Goal: Check status: Check status

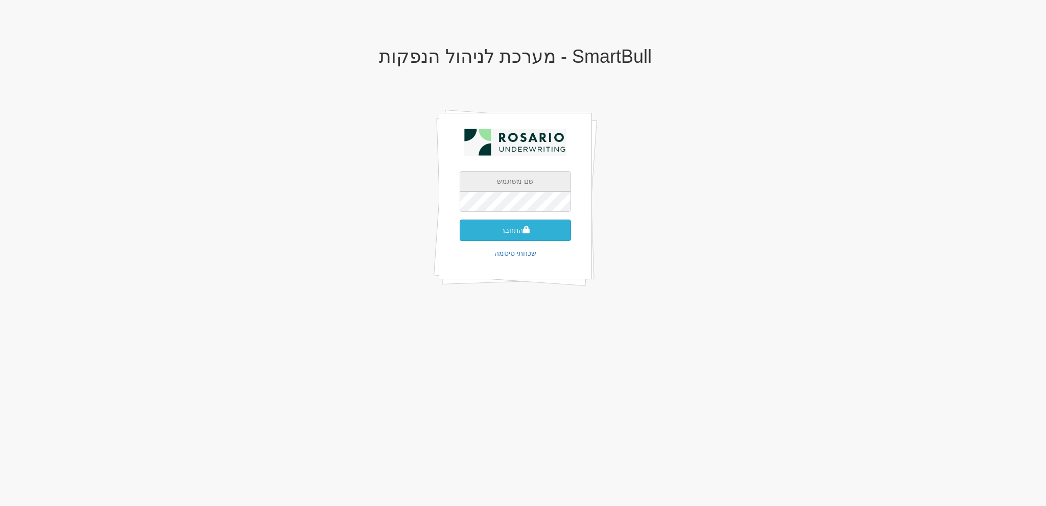
type input "sea@rosario-capital.co.il"
click at [529, 235] on button "התחבר" at bounding box center [514, 230] width 111 height 21
click at [519, 208] on input "text" at bounding box center [514, 217] width 111 height 20
click at [525, 207] on input "text" at bounding box center [514, 217] width 111 height 20
type input "817890"
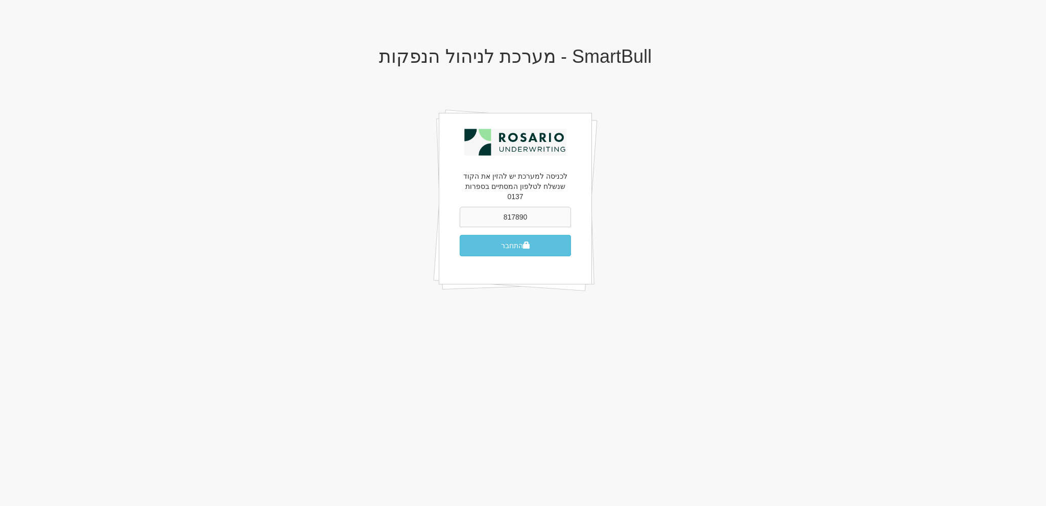
click at [459, 235] on button "התחבר" at bounding box center [514, 245] width 111 height 21
click at [520, 240] on button "התחבר" at bounding box center [514, 245] width 111 height 21
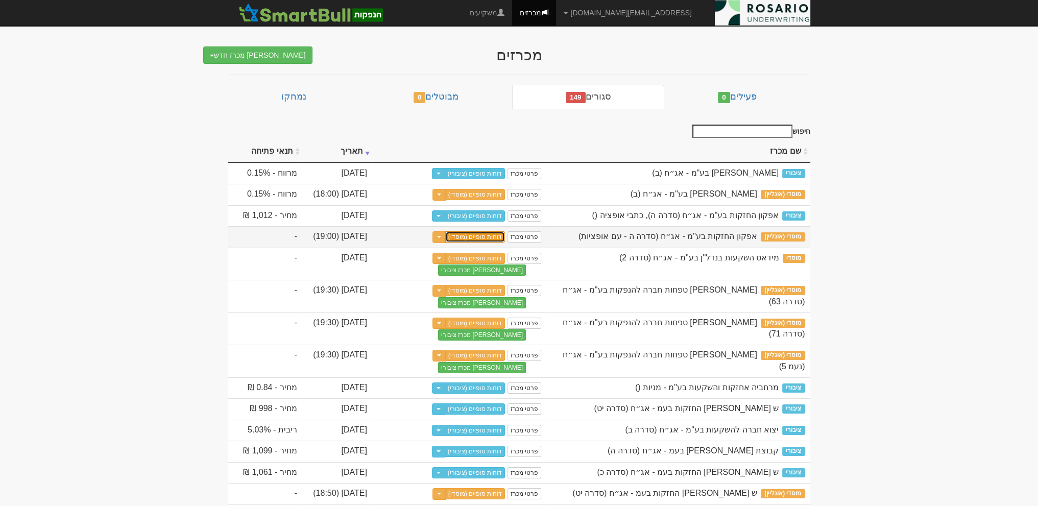
click at [471, 231] on link "דוחות סופיים (מוסדי)" at bounding box center [475, 236] width 60 height 11
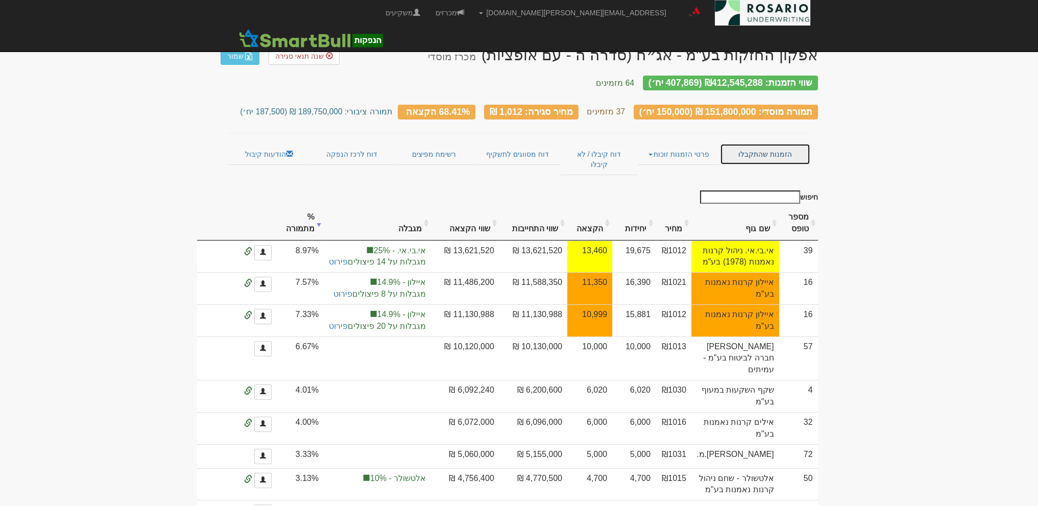
click at [758, 143] on link "הזמנות שהתקבלו" at bounding box center [765, 153] width 90 height 21
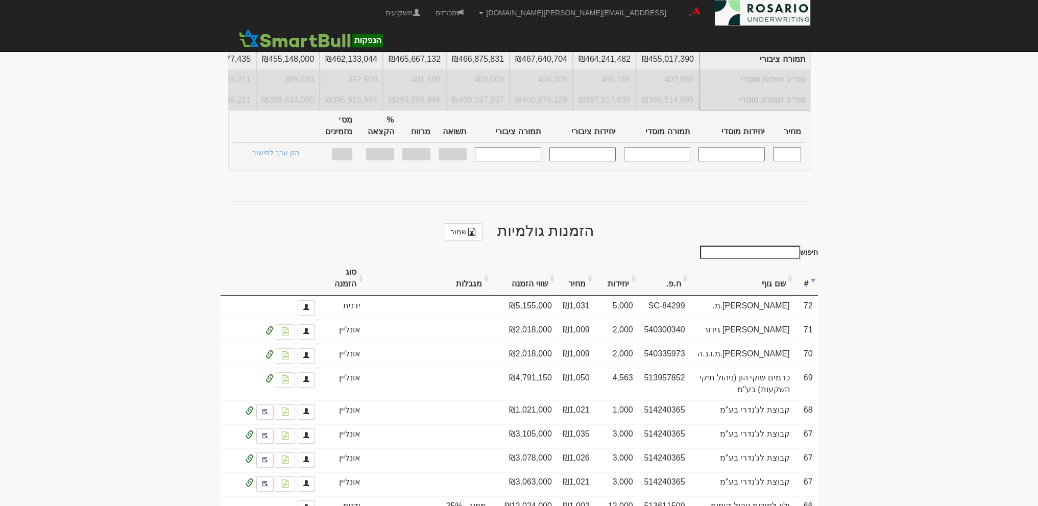
scroll to position [396, 0]
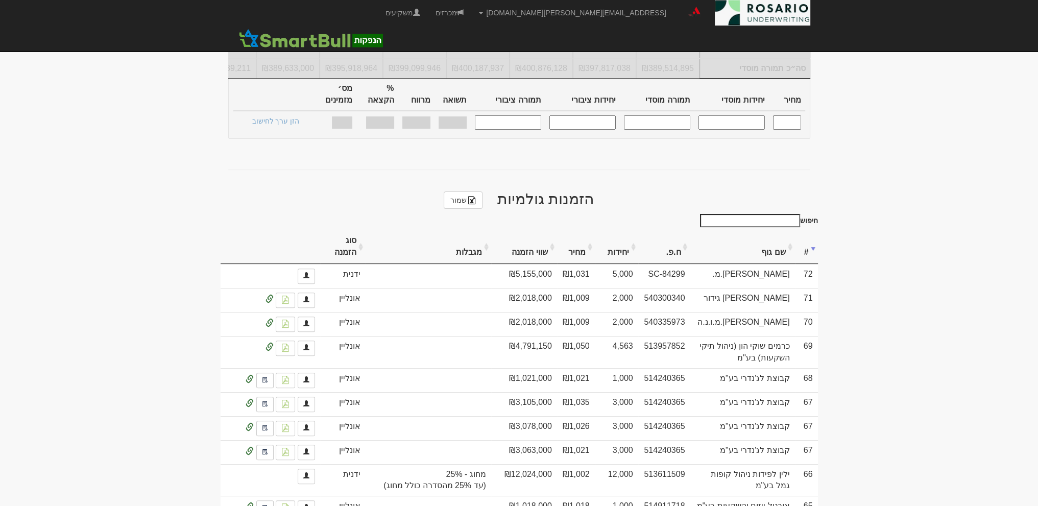
click at [544, 231] on th "שווי הזמנה" at bounding box center [524, 247] width 66 height 34
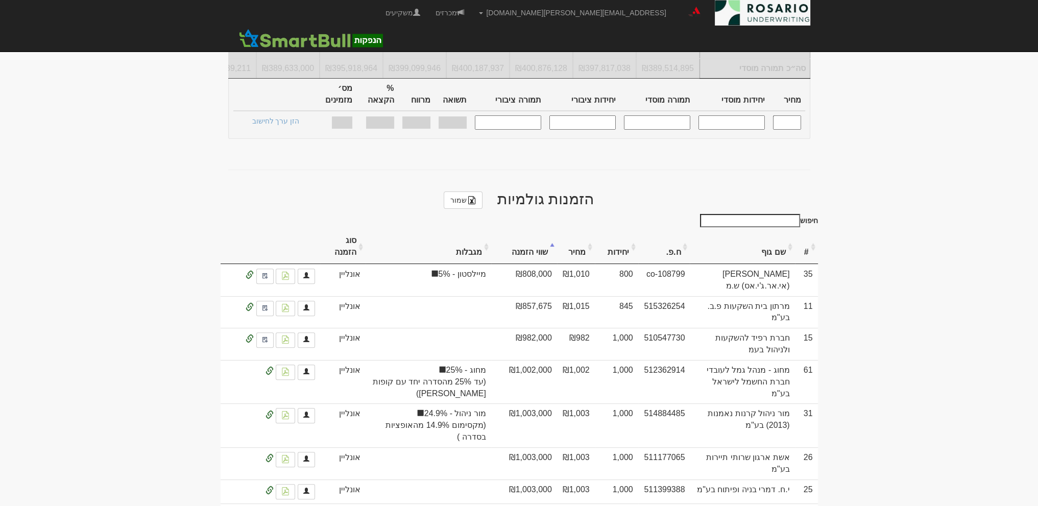
click at [544, 231] on th "שווי הזמנה" at bounding box center [524, 247] width 66 height 34
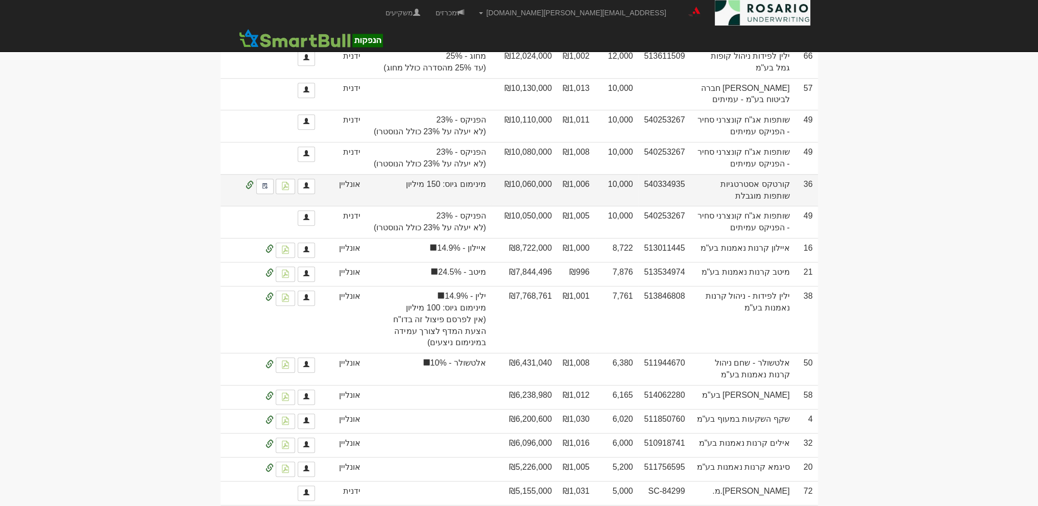
scroll to position [880, 0]
